Goal: Obtain resource: Obtain resource

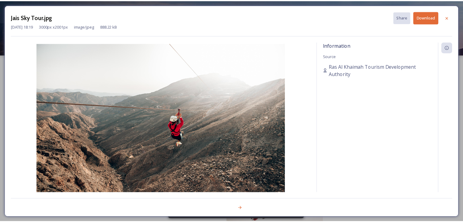
scroll to position [40, 0]
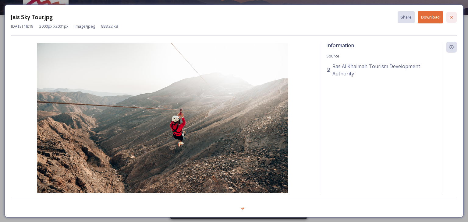
click at [451, 16] on icon at bounding box center [451, 17] width 5 height 5
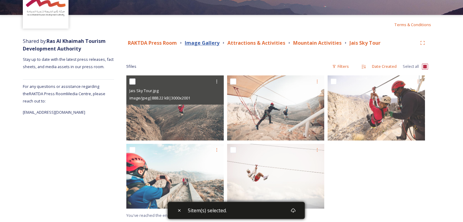
click at [210, 44] on strong "Image Gallery" at bounding box center [202, 43] width 35 height 7
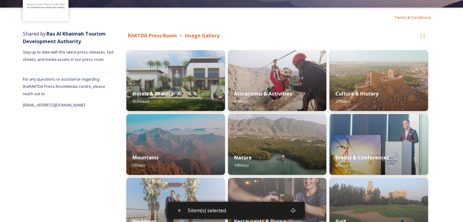
scroll to position [34, 0]
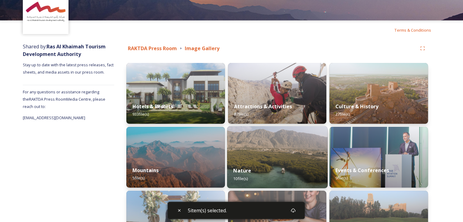
click at [260, 145] on img at bounding box center [277, 157] width 101 height 62
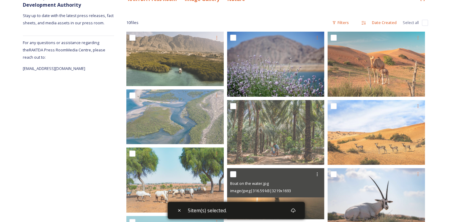
scroll to position [34, 0]
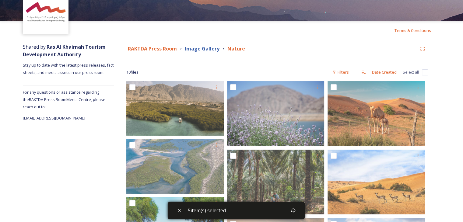
click at [200, 48] on strong "Image Gallery" at bounding box center [202, 48] width 35 height 7
checkbox input "true"
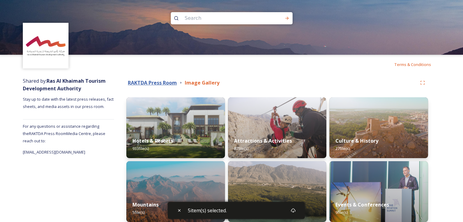
click at [159, 83] on strong "RAKTDA Press Room" at bounding box center [152, 82] width 49 height 7
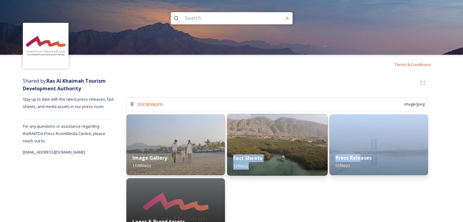
drag, startPoint x: 361, startPoint y: 149, endPoint x: 279, endPoint y: 151, distance: 81.9
click at [279, 151] on div "Image Gallery 1109 file(s) Logos & Brand Assets 10 file(s) Fact Sheets 12 file(…" at bounding box center [277, 177] width 302 height 125
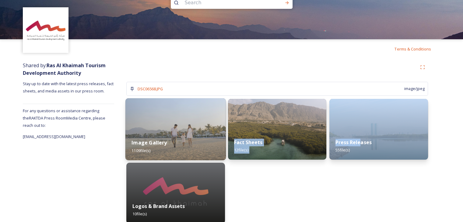
scroll to position [23, 0]
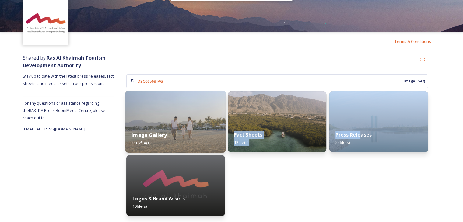
click at [172, 112] on img at bounding box center [175, 122] width 101 height 62
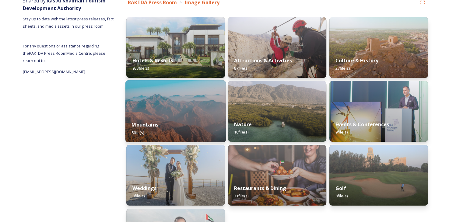
scroll to position [91, 0]
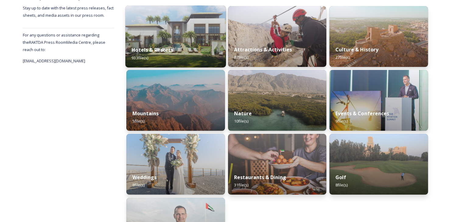
click at [194, 46] on div "Hotels & Resorts 933 file(s)" at bounding box center [175, 54] width 101 height 28
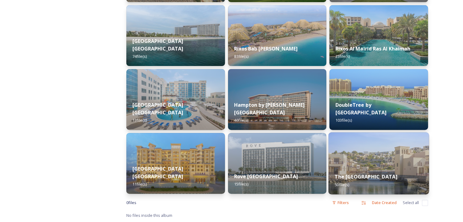
scroll to position [68, 0]
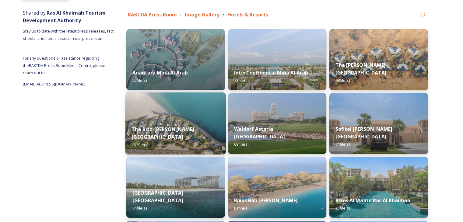
click at [189, 114] on img at bounding box center [175, 124] width 101 height 62
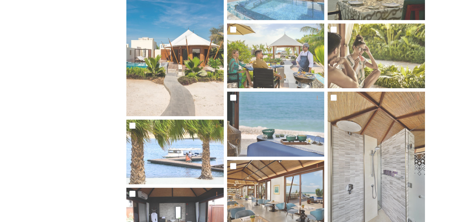
scroll to position [487, 0]
